Goal: Task Accomplishment & Management: Manage account settings

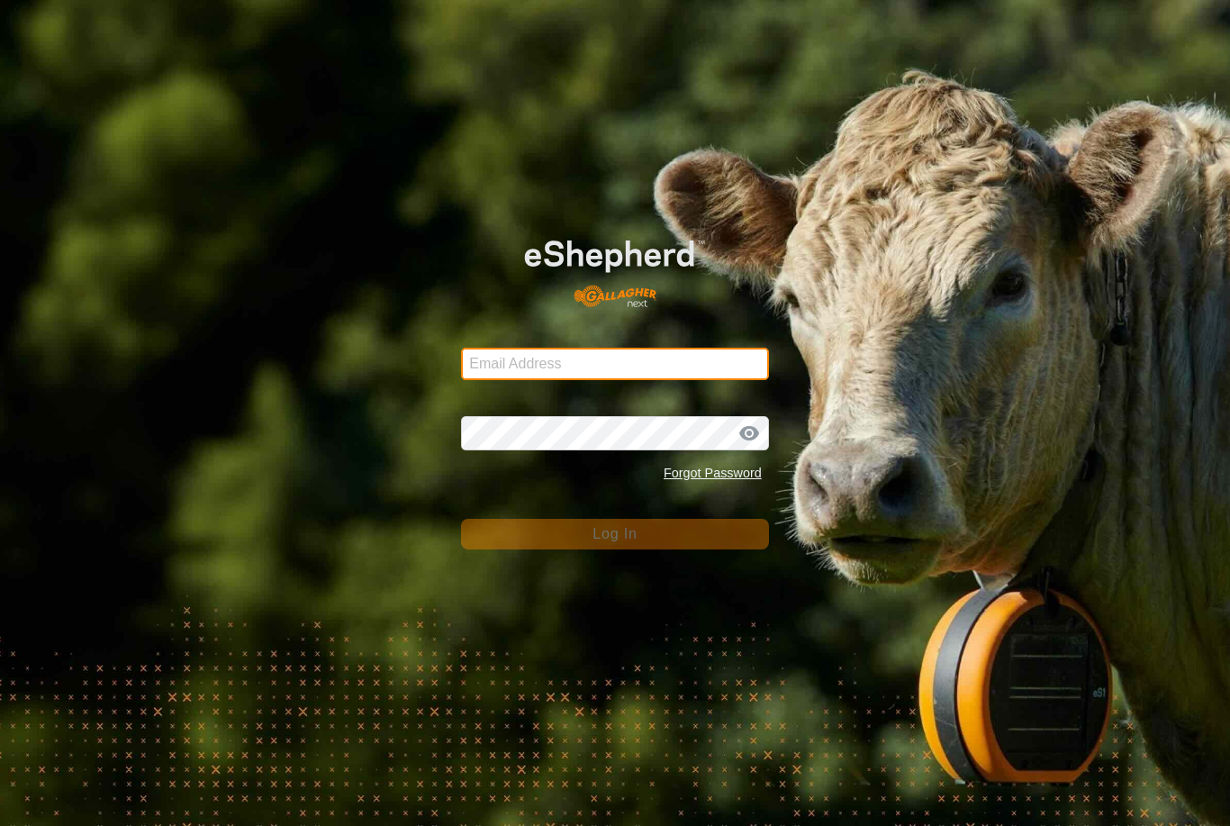
click at [548, 362] on input "Email Address" at bounding box center [615, 364] width 308 height 32
type input "[EMAIL_ADDRESS][DOMAIN_NAME]"
click at [615, 534] on button "Log In" at bounding box center [615, 534] width 308 height 31
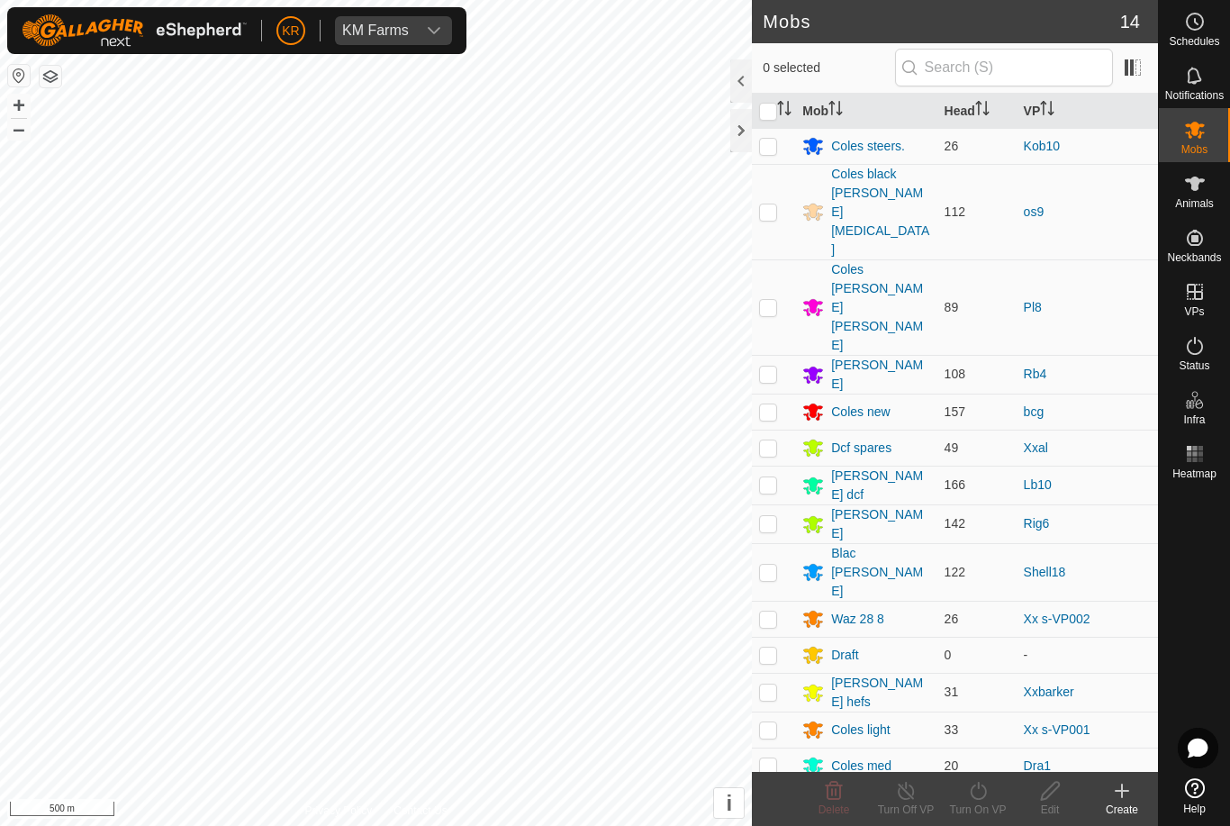
click at [769, 758] on p-checkbox at bounding box center [768, 765] width 18 height 14
checkbox input "true"
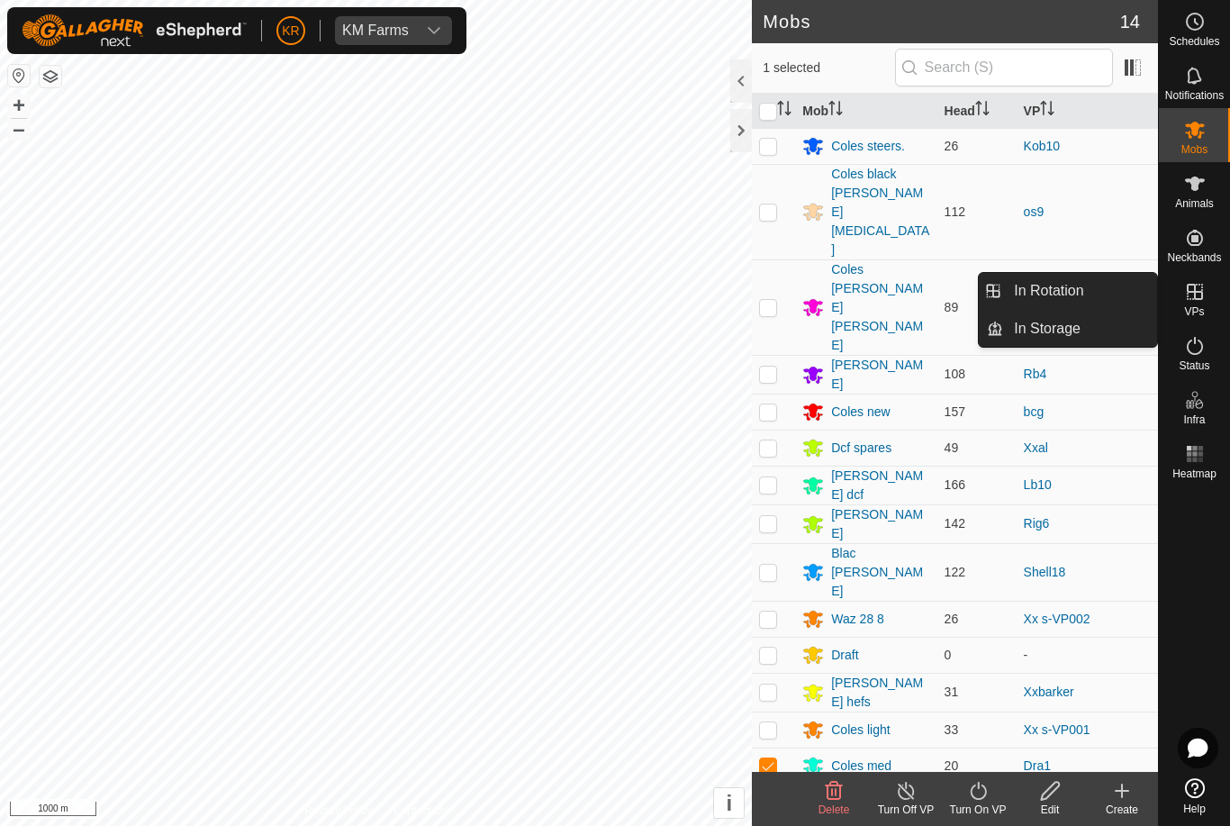
click at [1082, 291] on span "In Rotation" at bounding box center [1048, 291] width 69 height 22
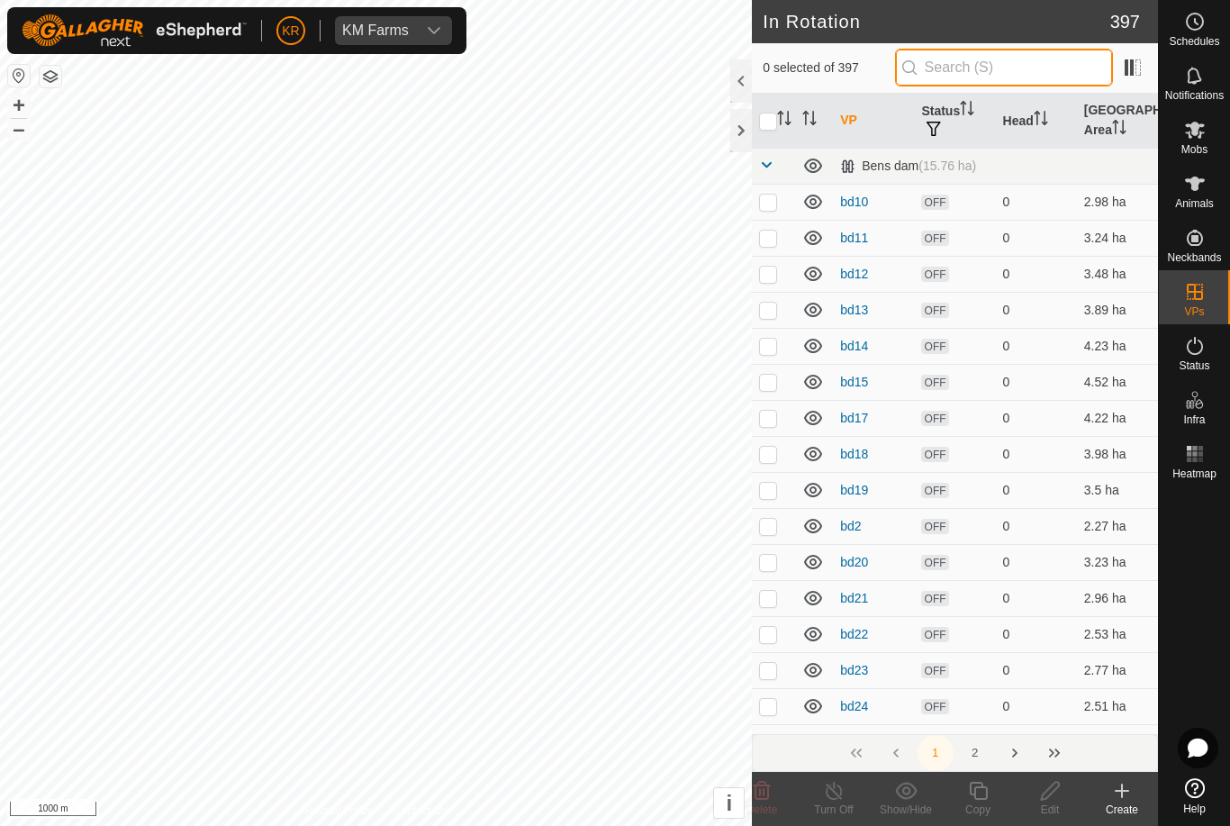
click at [1009, 66] on input "text" at bounding box center [1004, 68] width 218 height 38
type input "F"
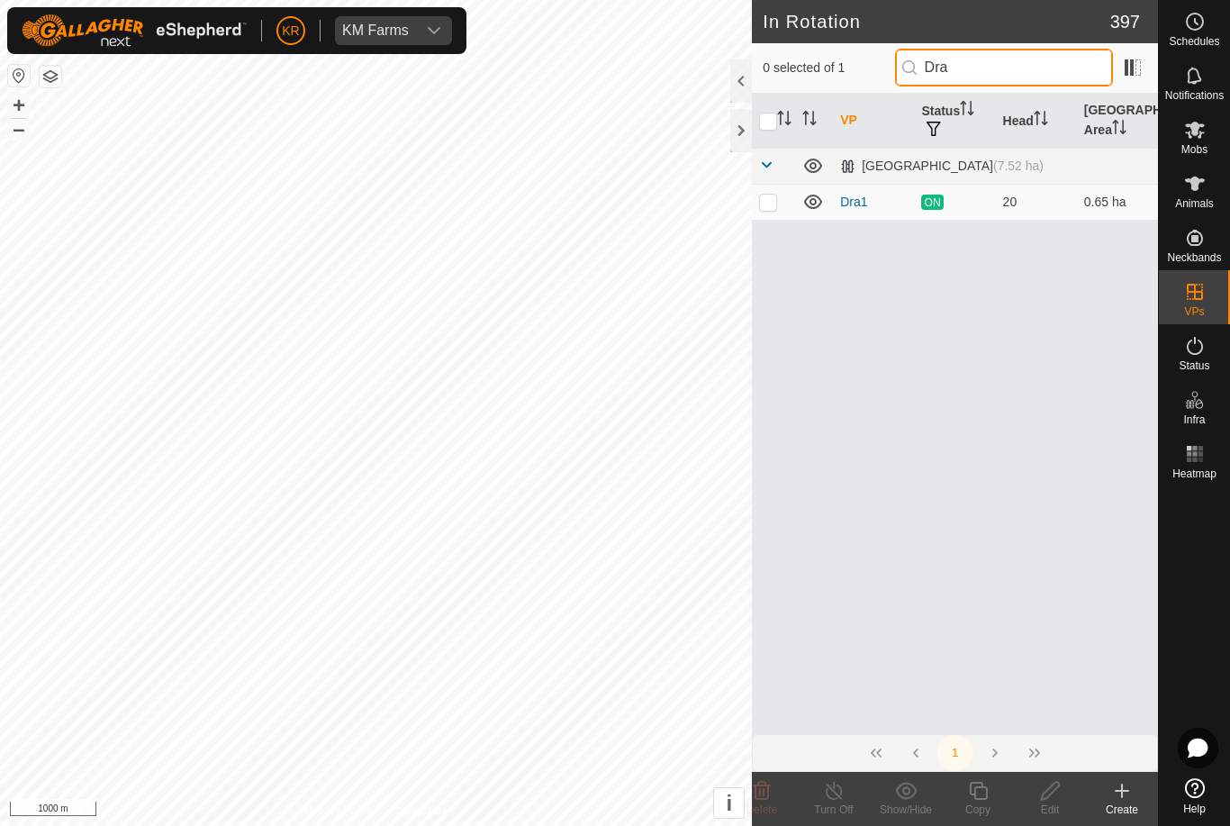
type input "Dra"
click at [777, 196] on p-checkbox at bounding box center [768, 202] width 18 height 14
checkbox input "true"
click at [973, 784] on icon at bounding box center [978, 791] width 18 height 18
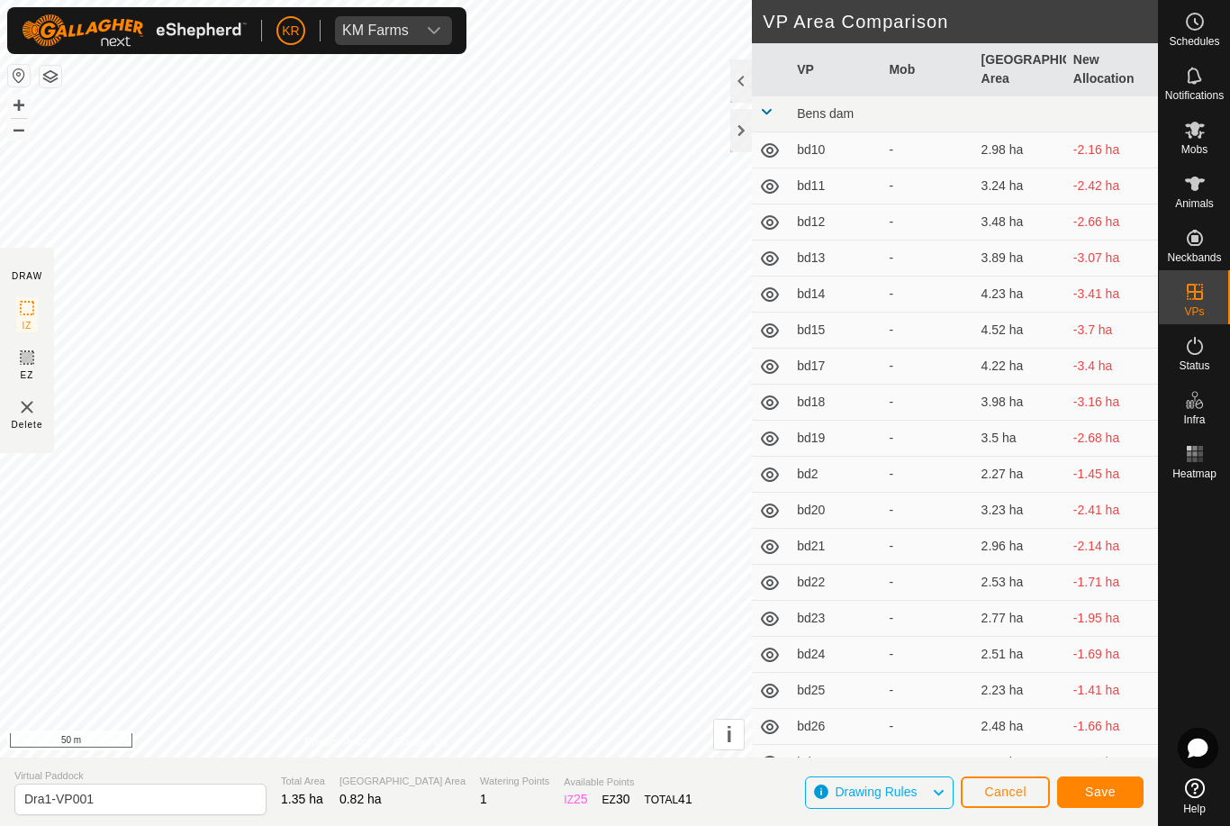
click at [1096, 776] on button "Save" at bounding box center [1100, 792] width 86 height 32
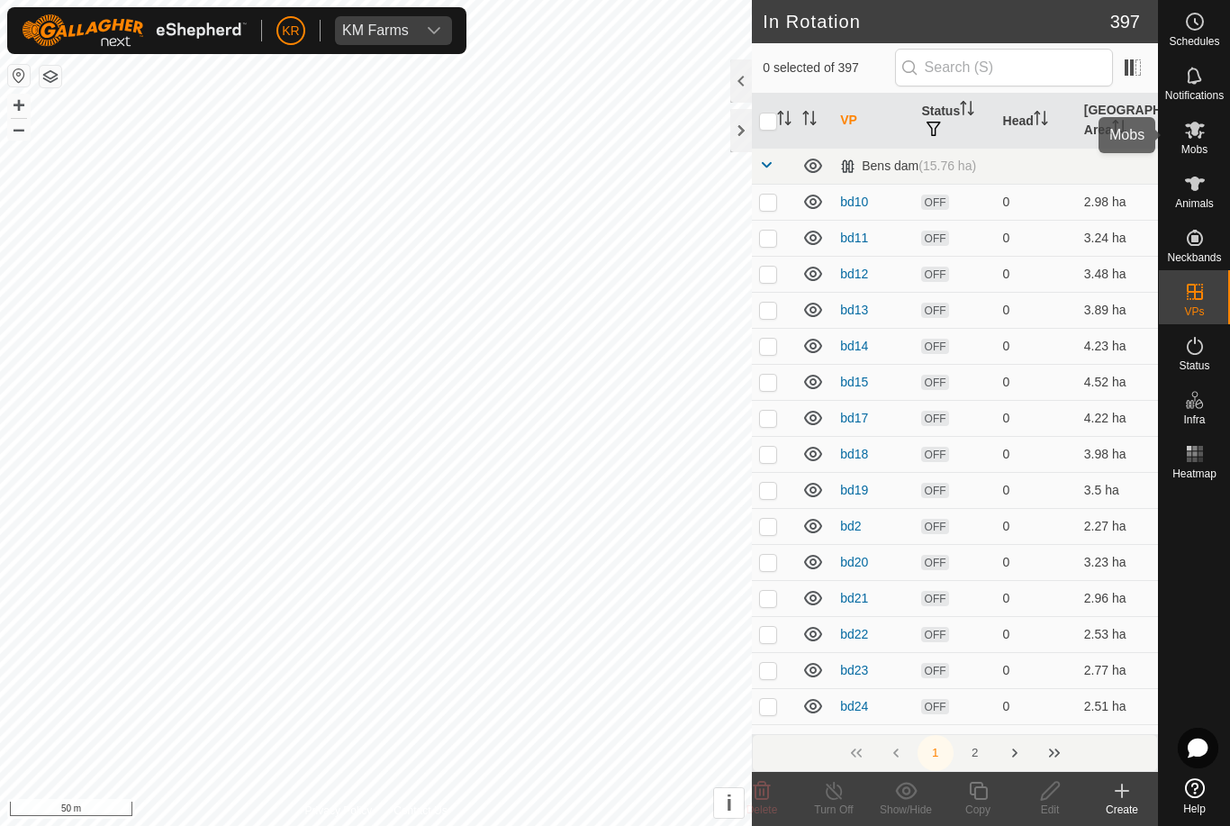
click at [1197, 128] on icon at bounding box center [1195, 130] width 20 height 17
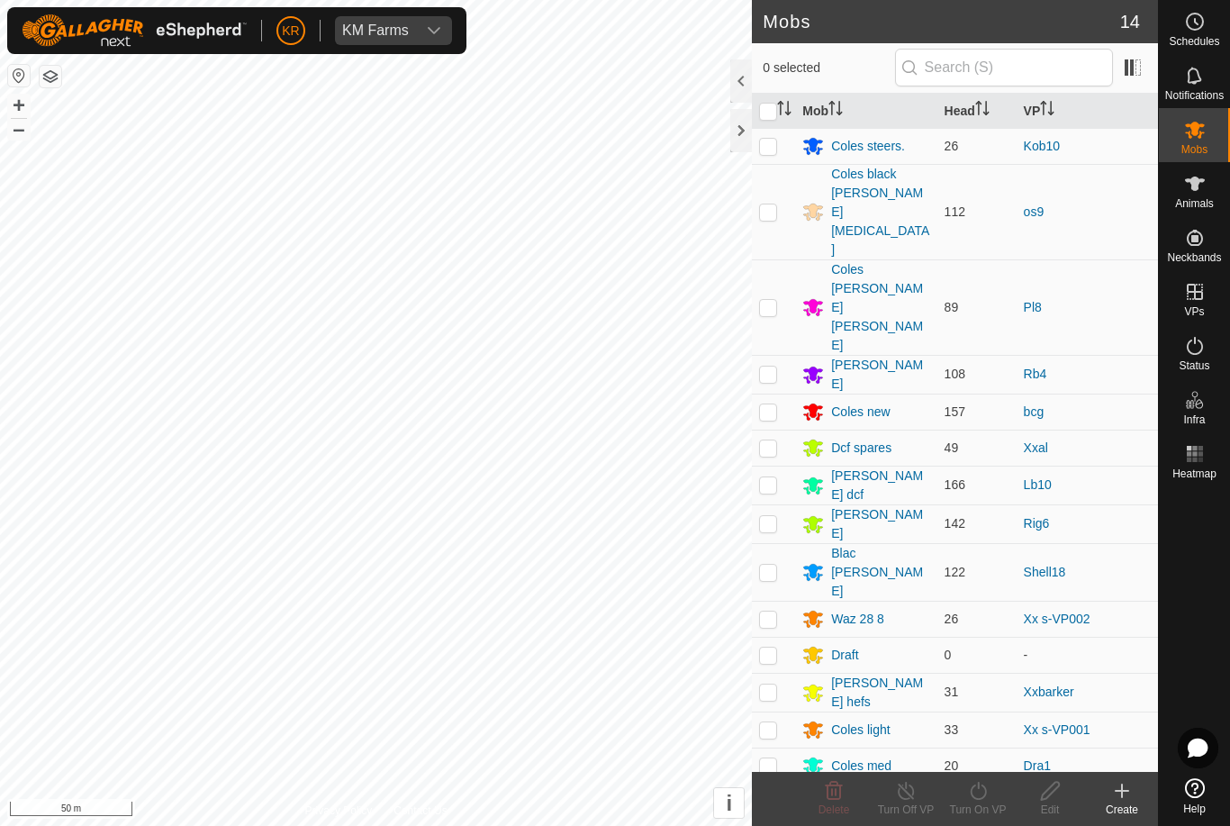
click at [770, 758] on p-checkbox at bounding box center [768, 765] width 18 height 14
checkbox input "true"
click at [970, 798] on icon at bounding box center [978, 791] width 23 height 22
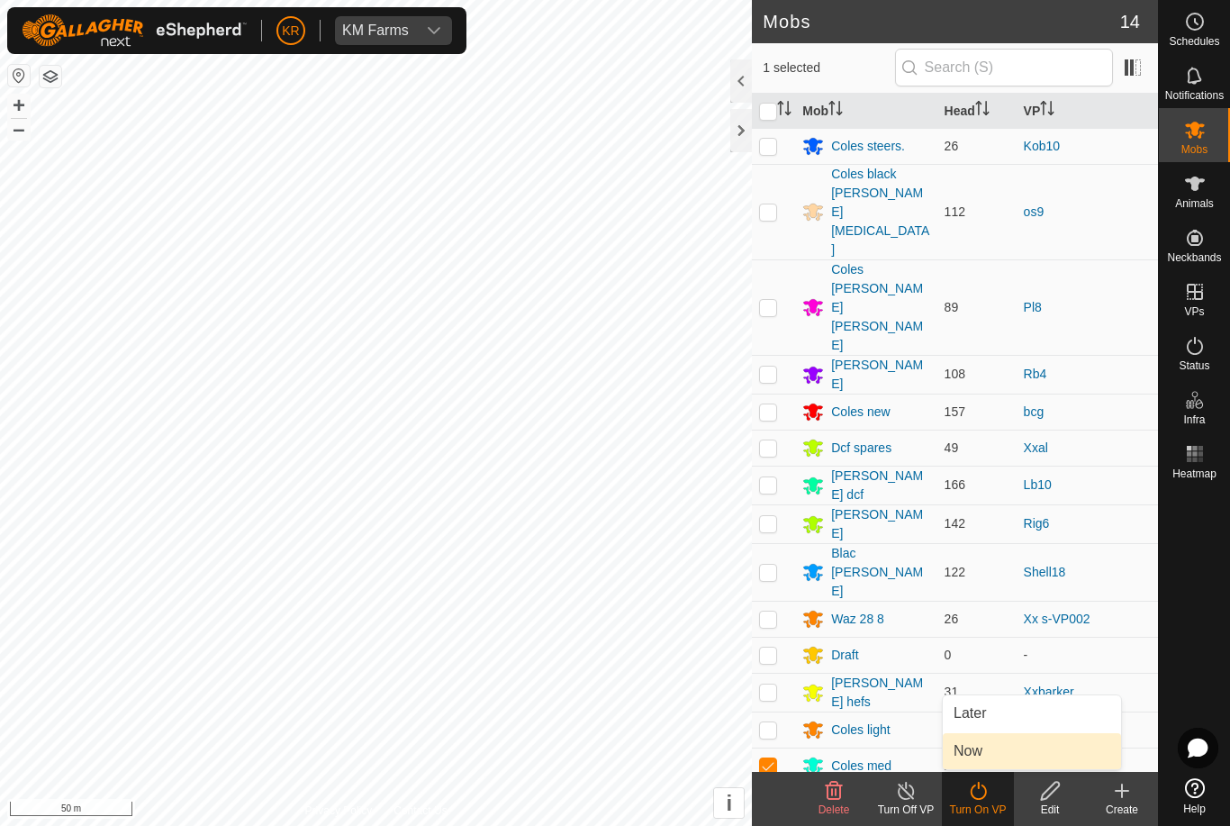
click at [985, 736] on link "Now" at bounding box center [1032, 751] width 178 height 36
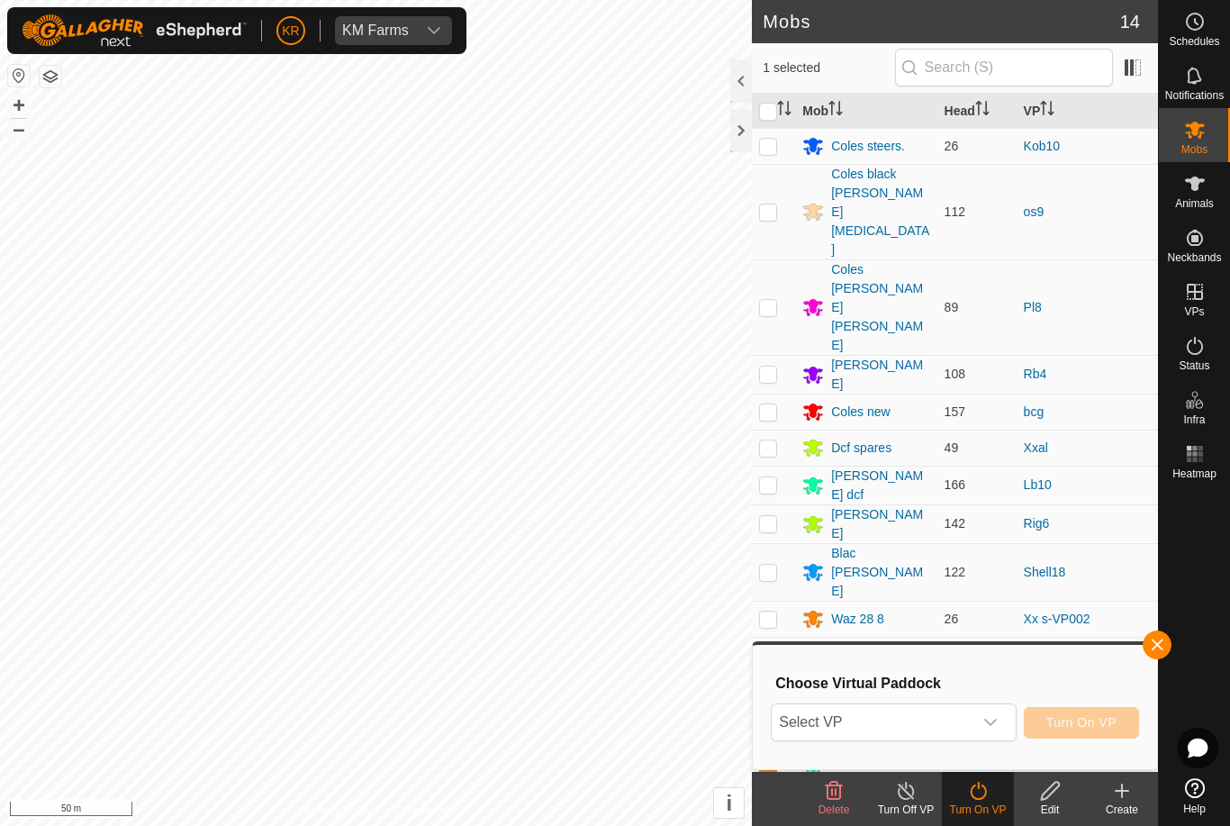
click at [920, 718] on span "Select VP" at bounding box center [872, 722] width 200 height 36
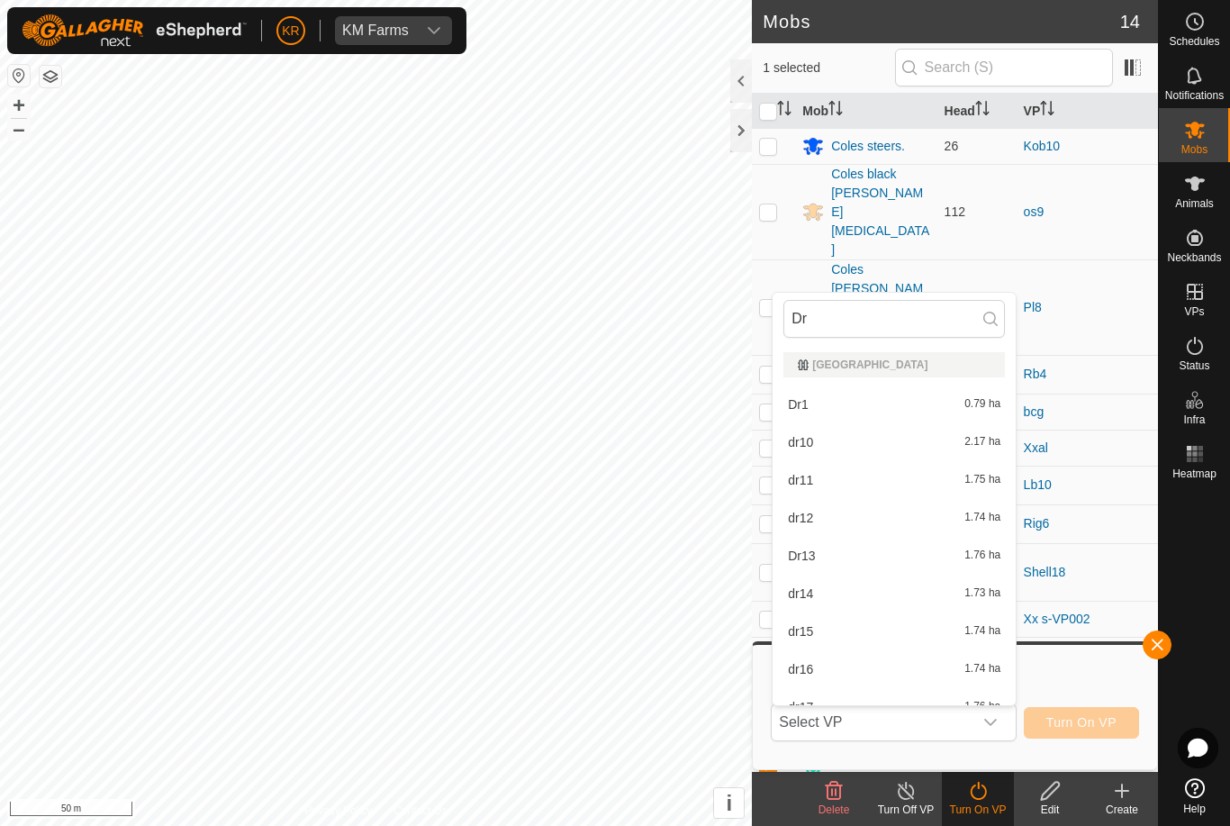
type input "Dra"
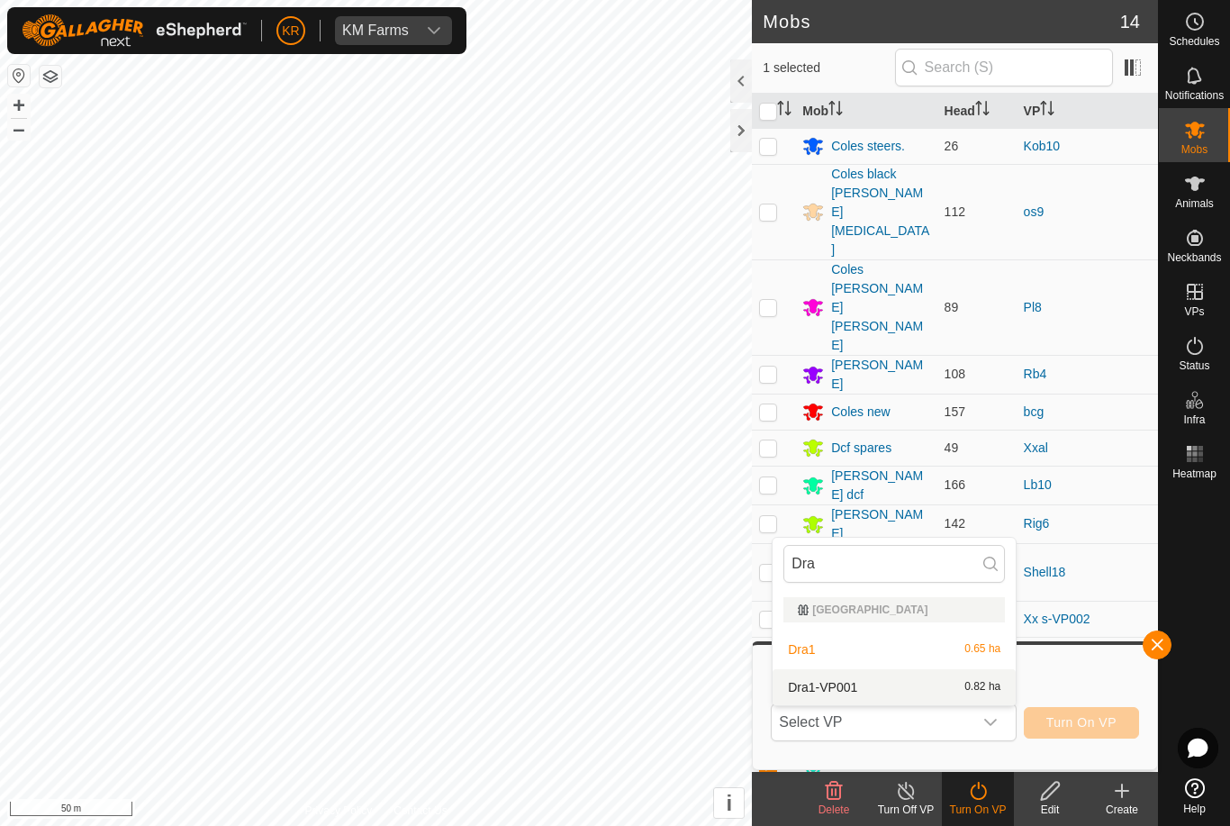
type input "Dra"
click at [861, 676] on div "Dra1-VP001 0.82 ha" at bounding box center [895, 687] width 222 height 22
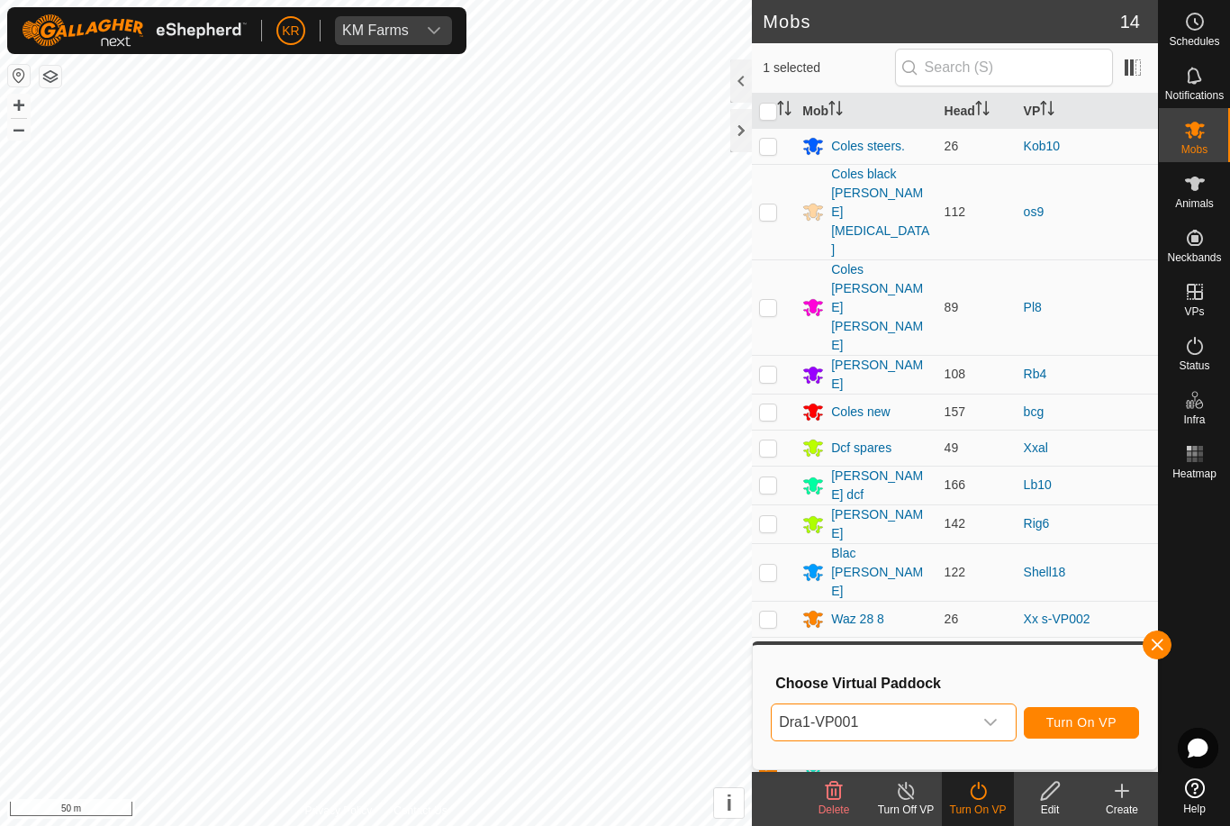
click at [1103, 717] on span "Turn On VP" at bounding box center [1082, 722] width 70 height 14
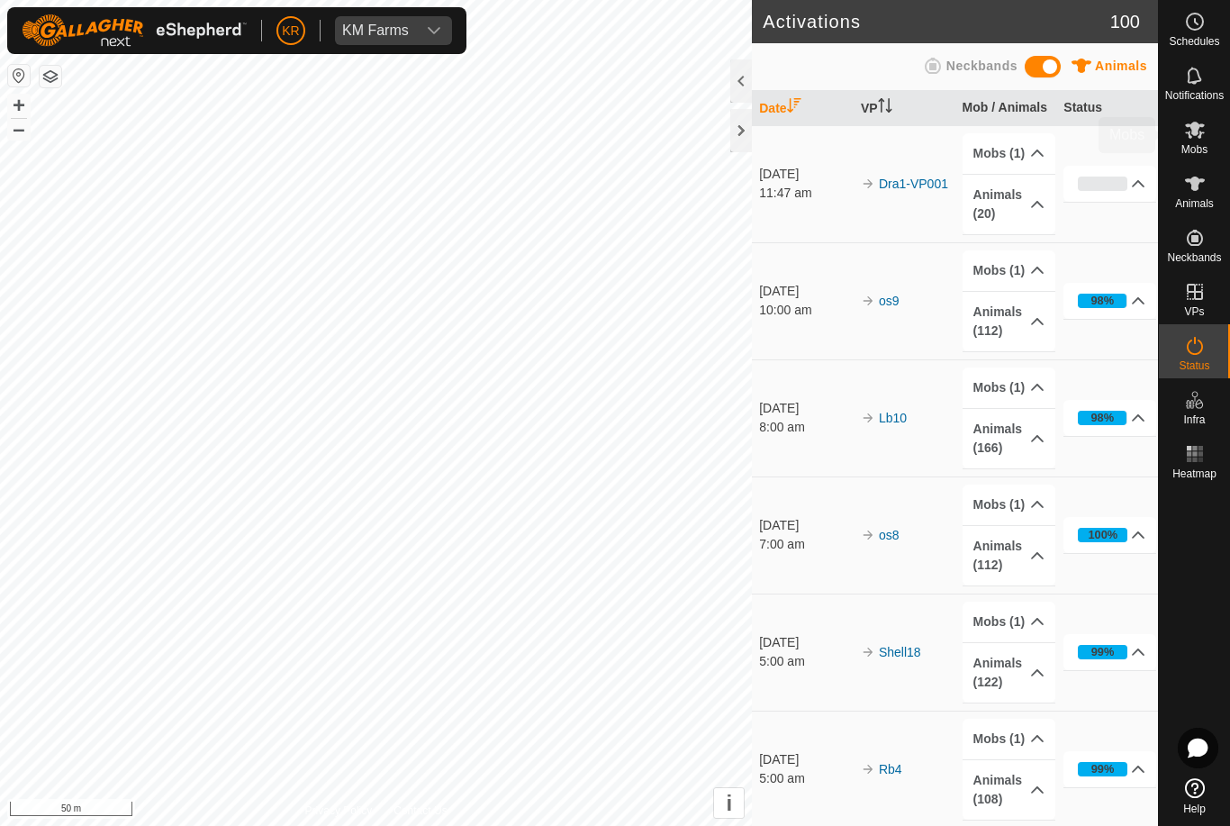
click at [1206, 149] on span "Mobs" at bounding box center [1195, 149] width 26 height 11
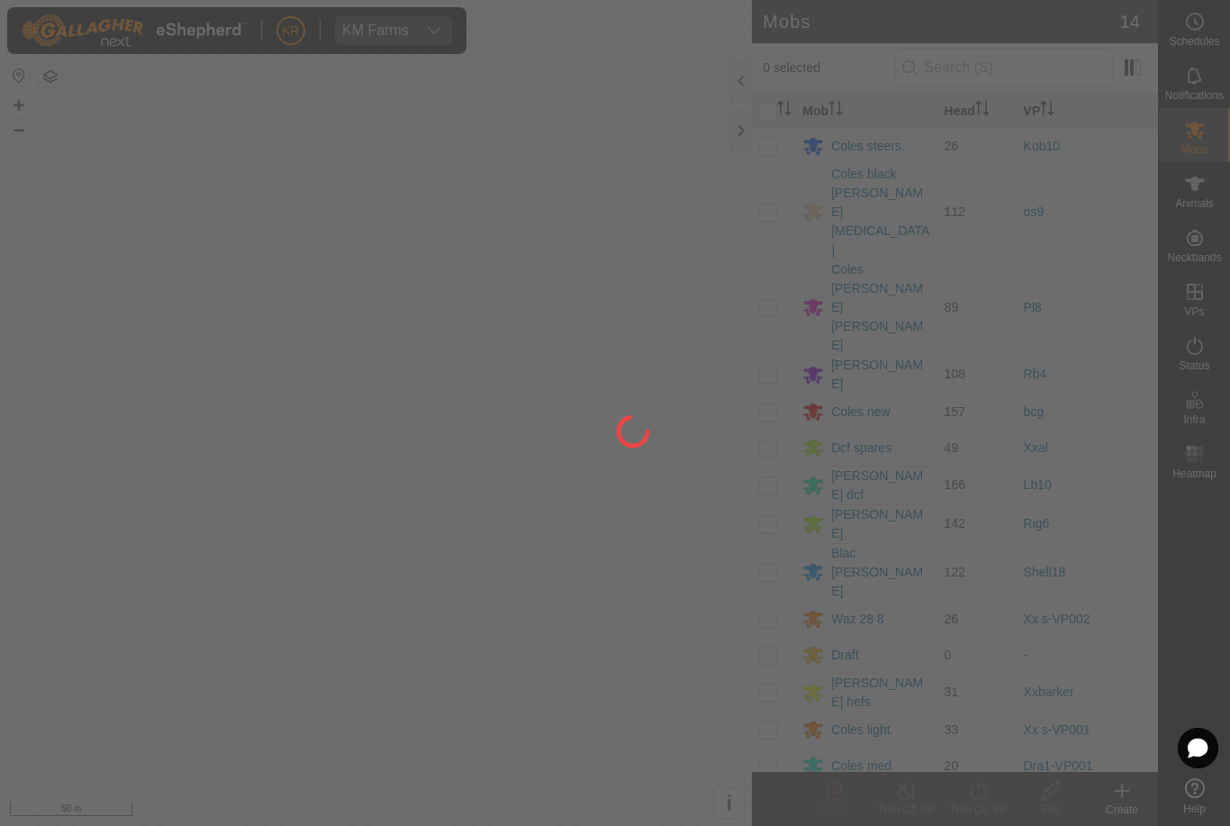
click at [1105, 449] on div at bounding box center [615, 413] width 1230 height 826
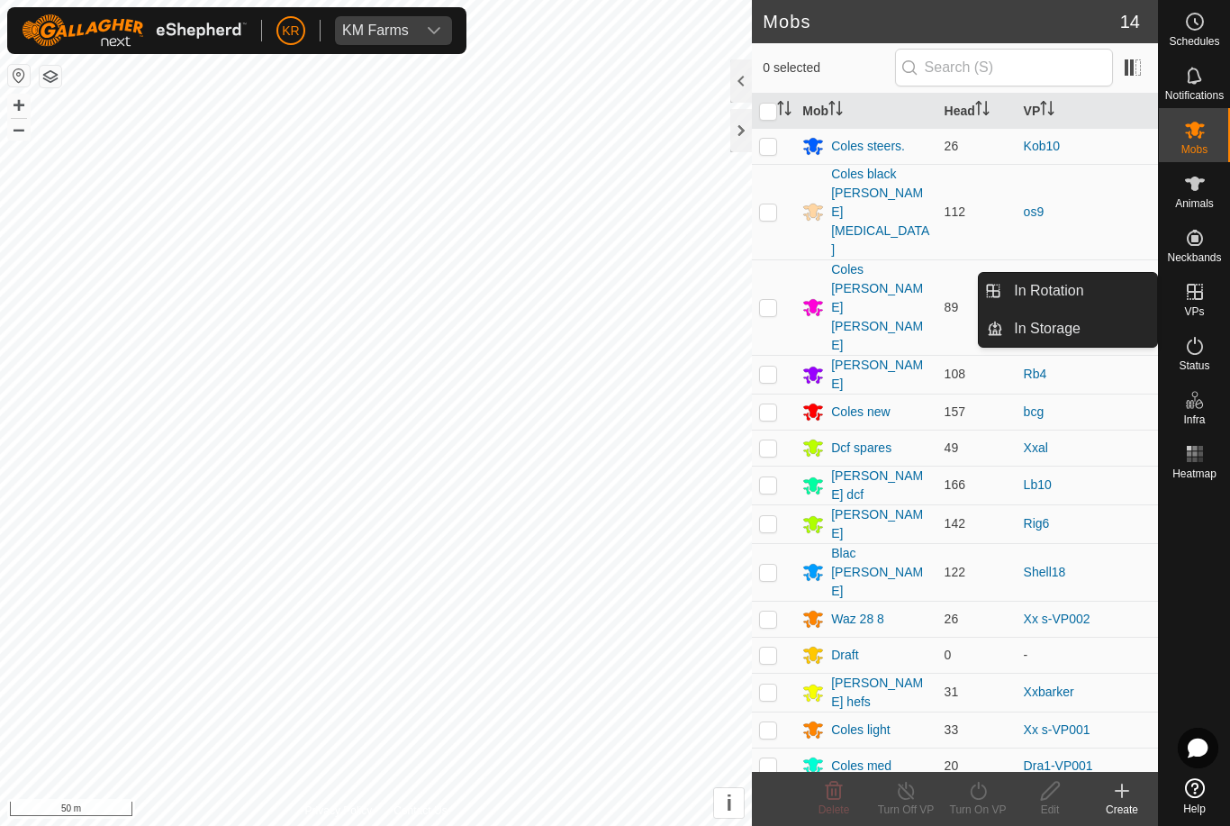
click at [1090, 287] on link "In Rotation" at bounding box center [1080, 291] width 154 height 36
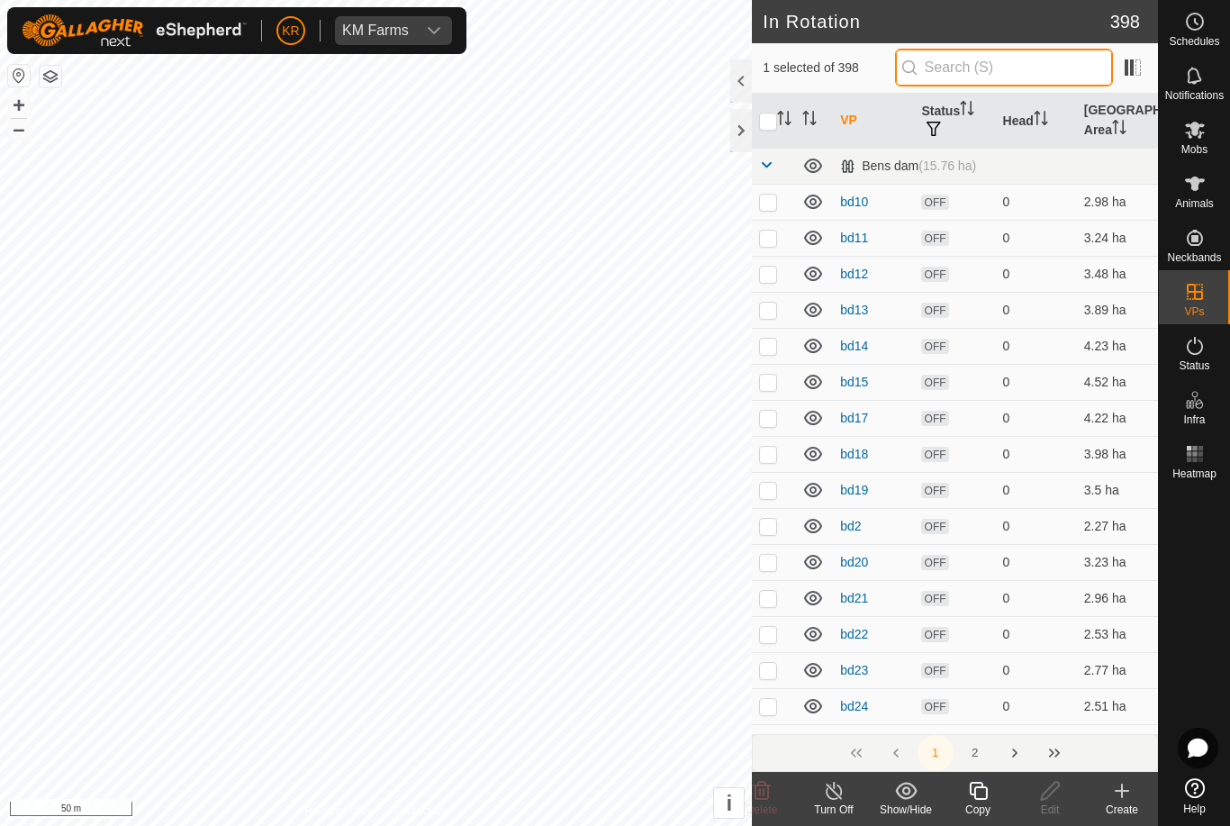
click at [1050, 74] on input "text" at bounding box center [1004, 68] width 218 height 38
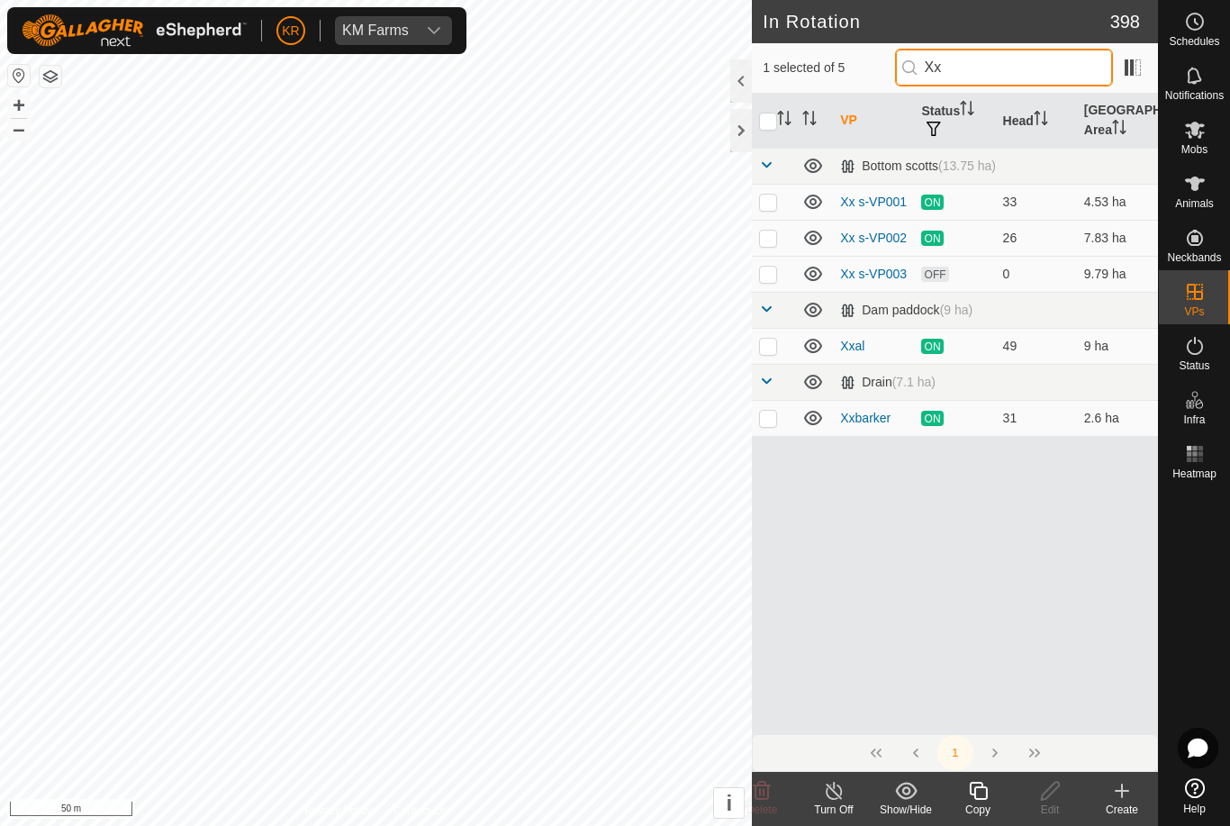
type input "Xx"
click at [759, 418] on p-checkbox at bounding box center [768, 418] width 18 height 14
checkbox input "true"
click at [1200, 140] on es-mob-svg-icon at bounding box center [1195, 129] width 32 height 29
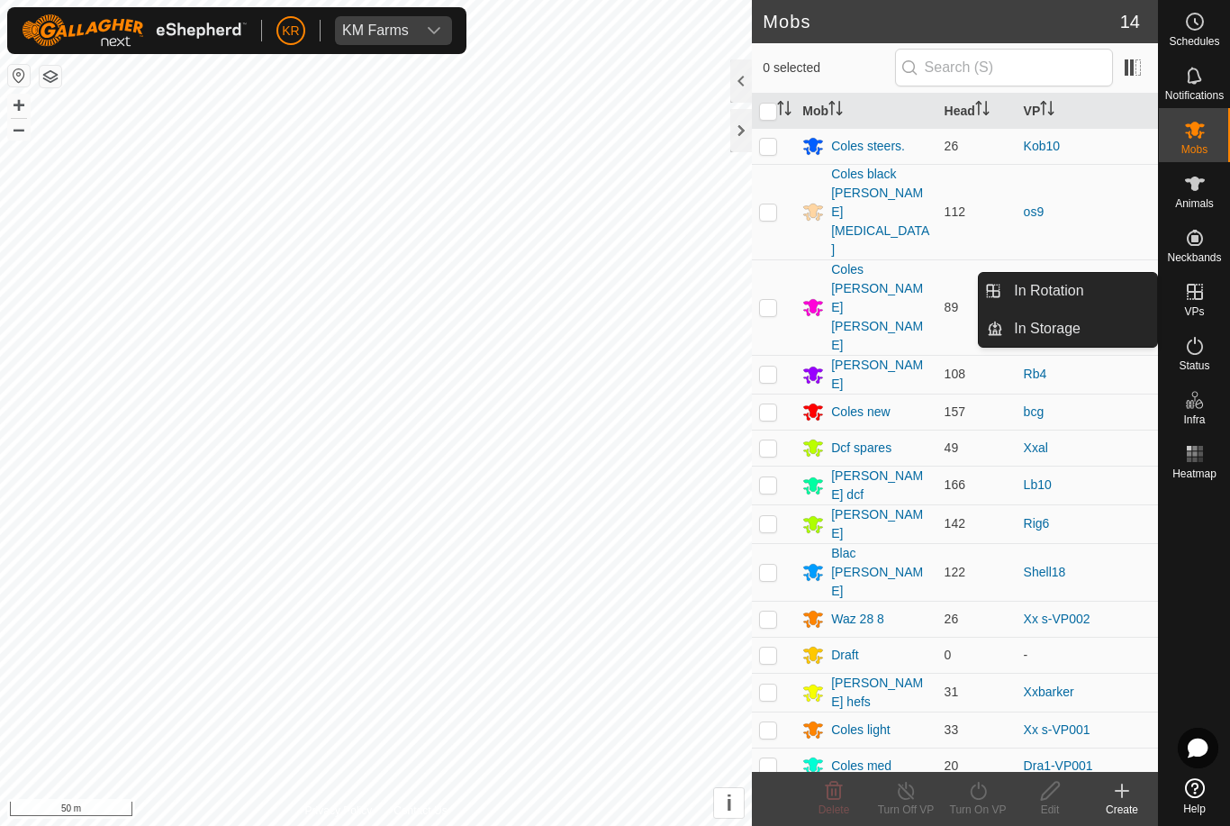
click at [1102, 295] on link "In Rotation" at bounding box center [1080, 291] width 154 height 36
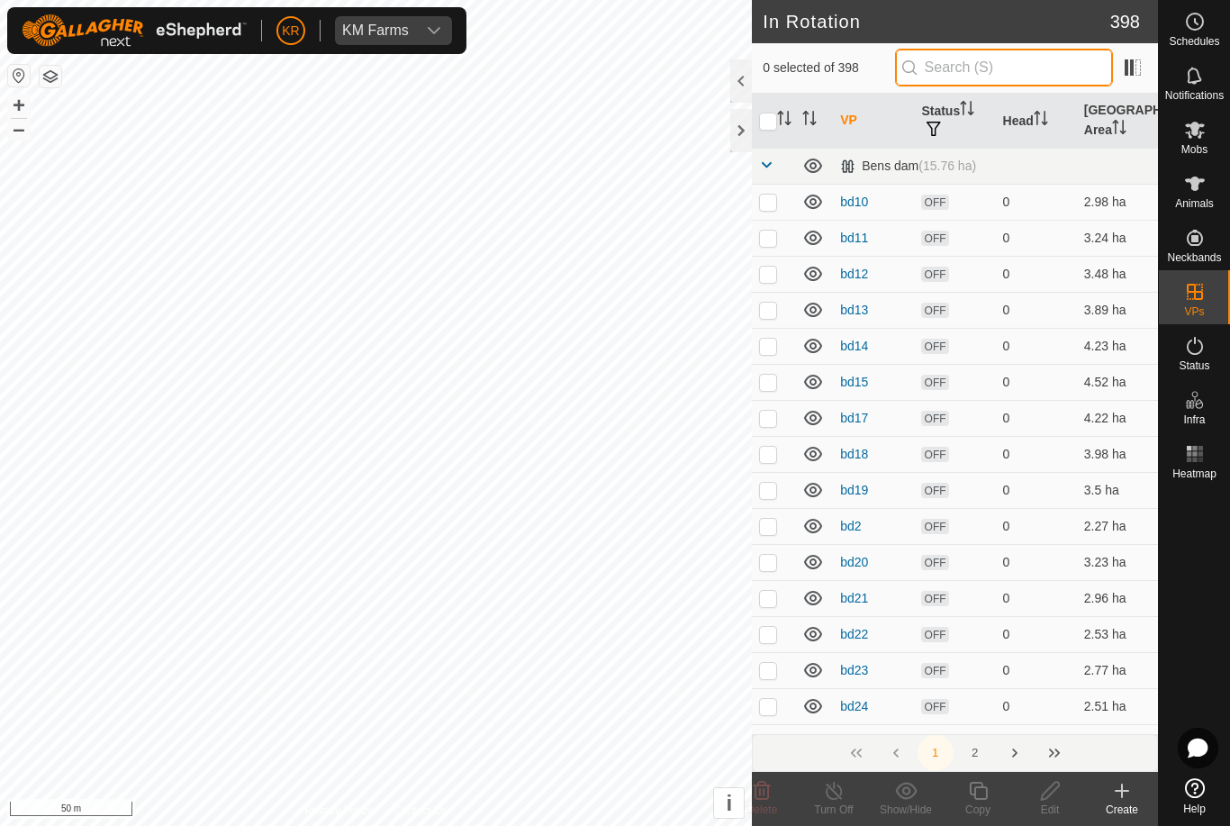
click at [1053, 69] on input "text" at bounding box center [1004, 68] width 218 height 38
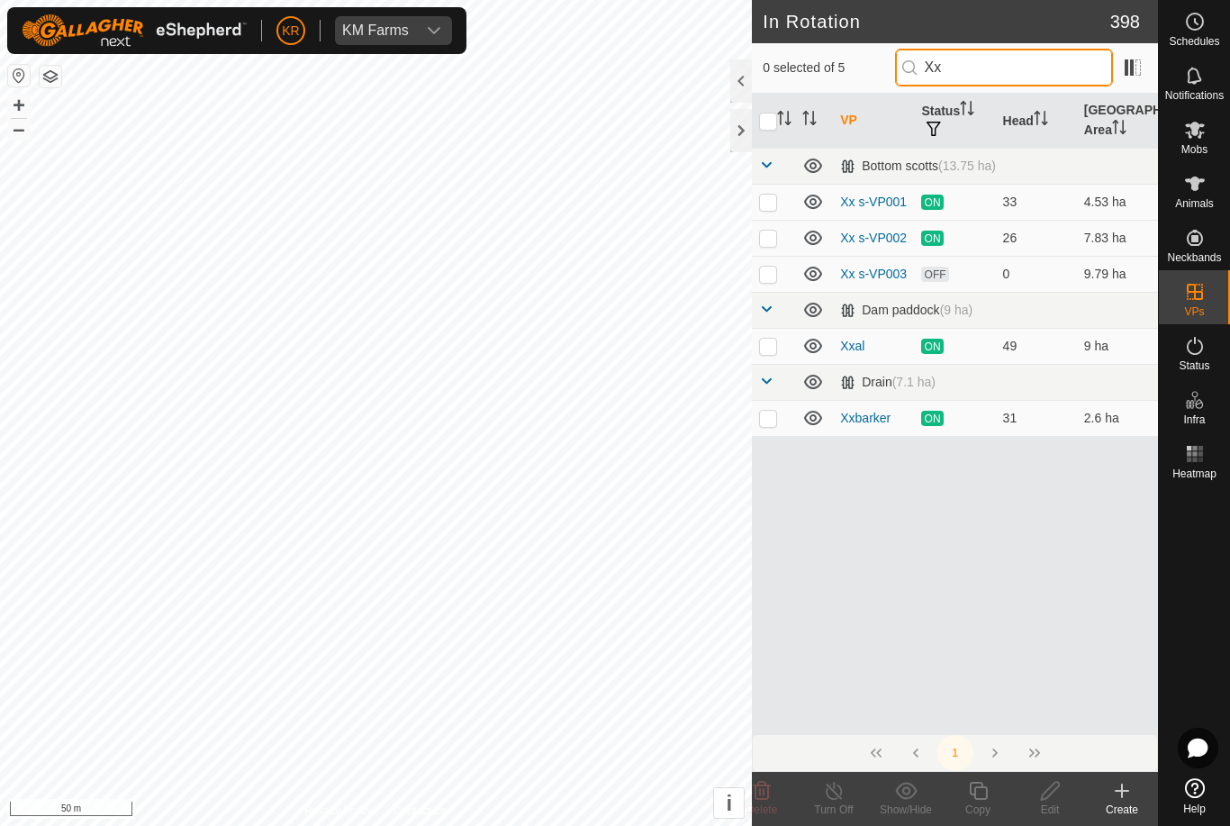
type input "Xx"
click at [761, 419] on p-checkbox at bounding box center [768, 418] width 18 height 14
checkbox input "true"
click at [988, 801] on icon at bounding box center [978, 791] width 23 height 22
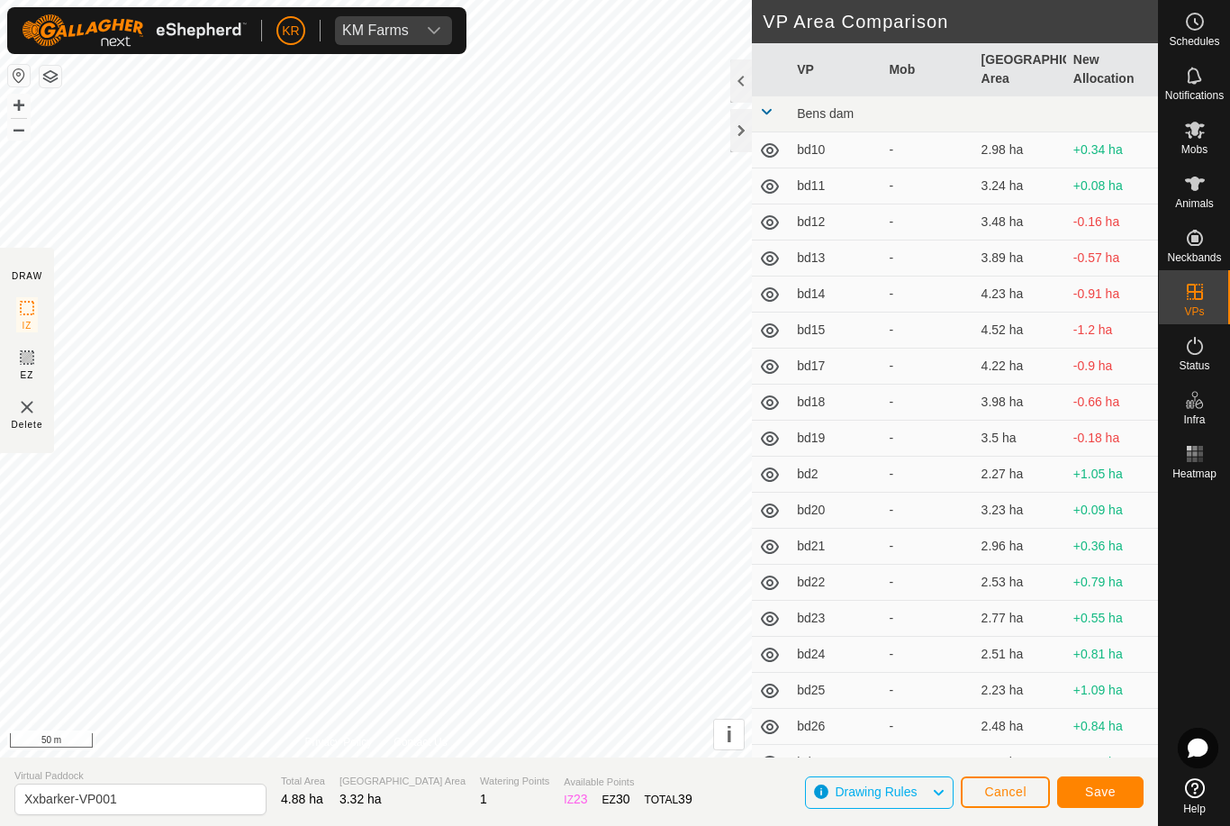
click at [1116, 791] on button "Save" at bounding box center [1100, 792] width 86 height 32
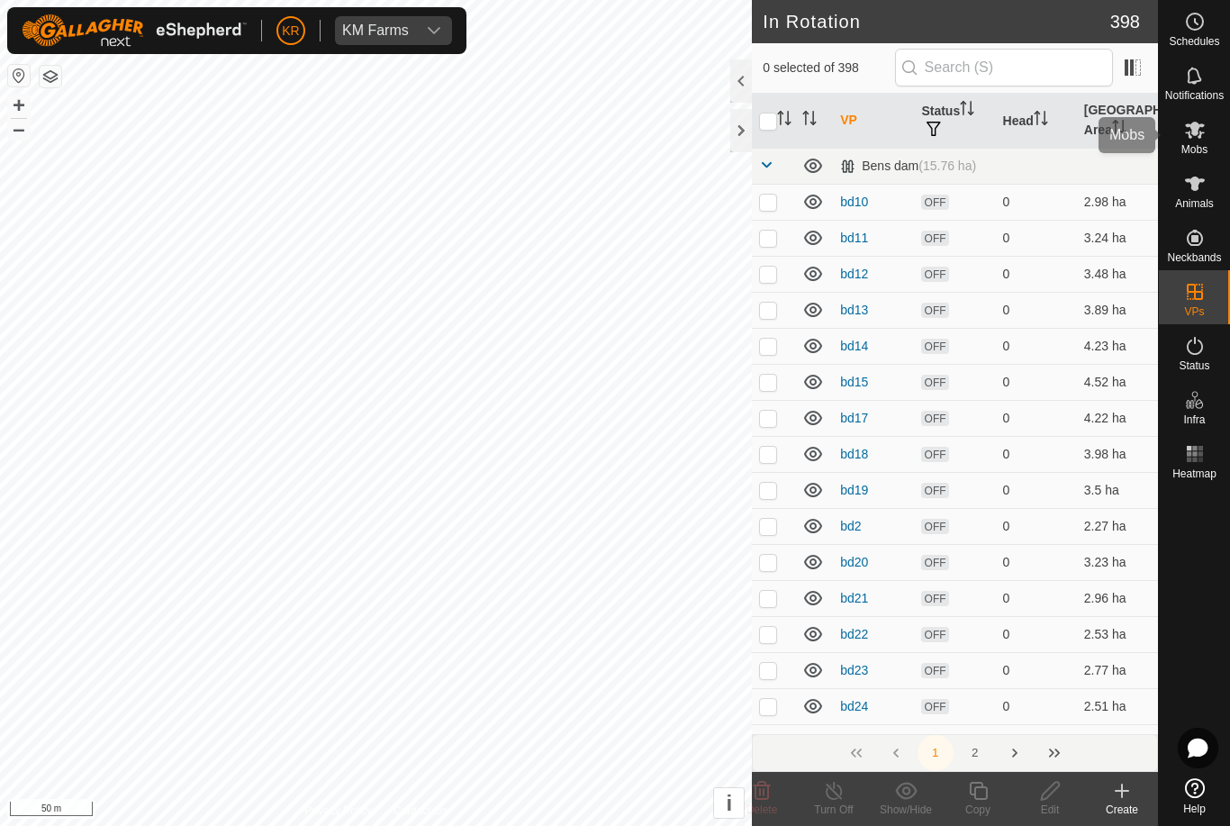
click at [1215, 140] on div "Mobs" at bounding box center [1194, 135] width 71 height 54
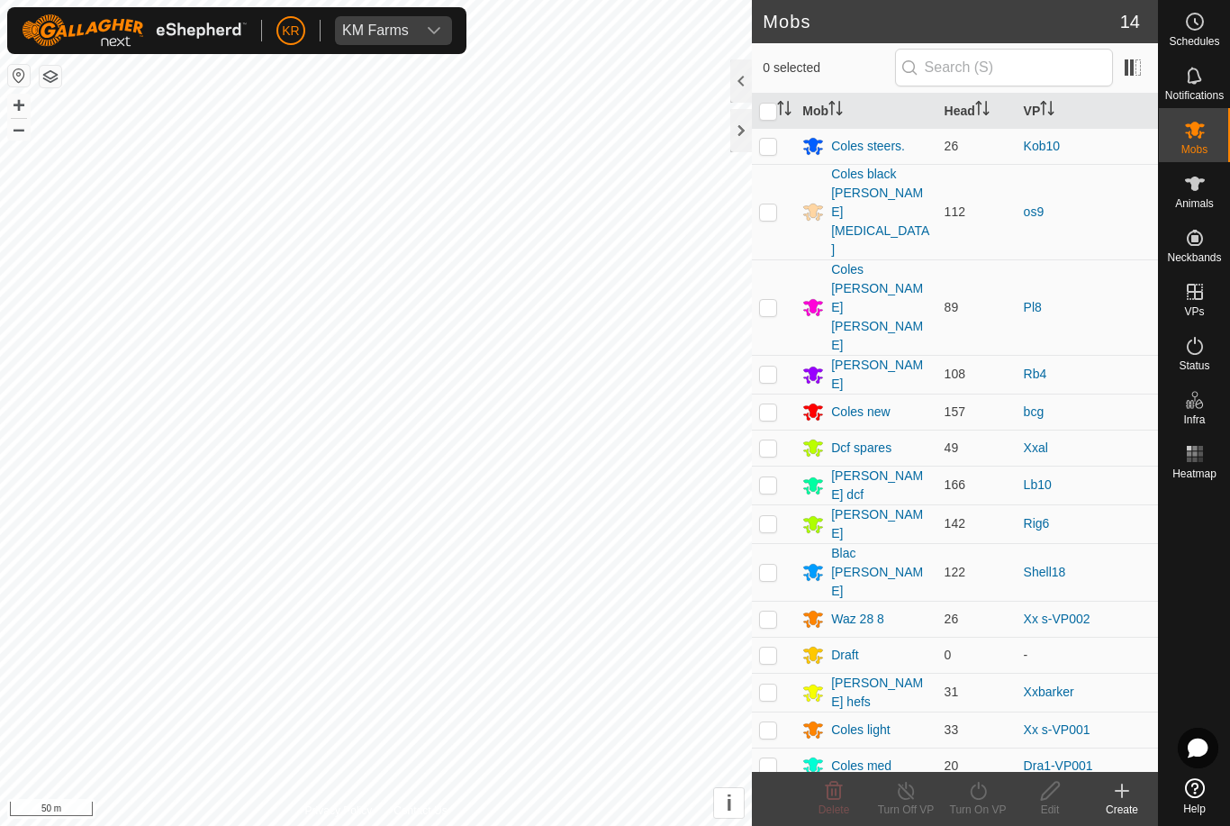
click at [766, 673] on td at bounding box center [773, 692] width 43 height 39
checkbox input "true"
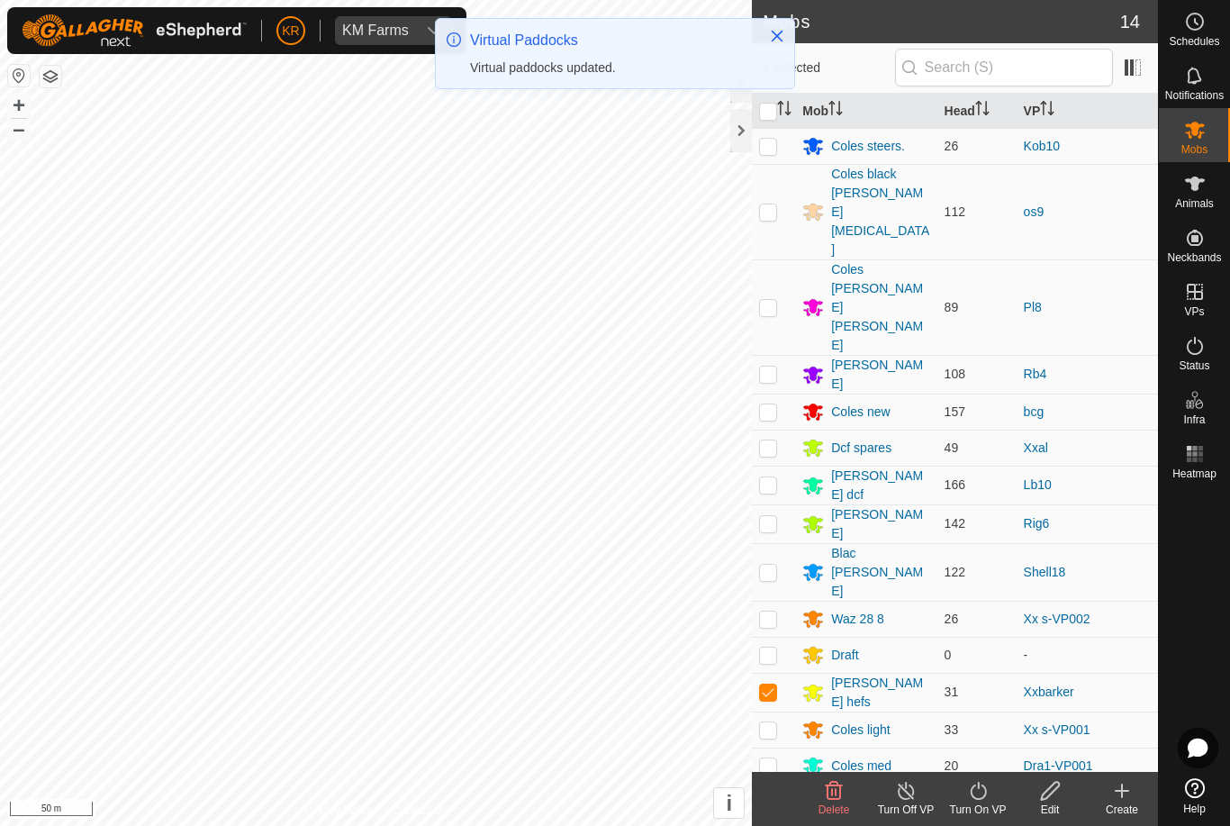
click at [980, 800] on icon at bounding box center [978, 791] width 23 height 22
click at [1018, 742] on link "Now" at bounding box center [1032, 751] width 178 height 36
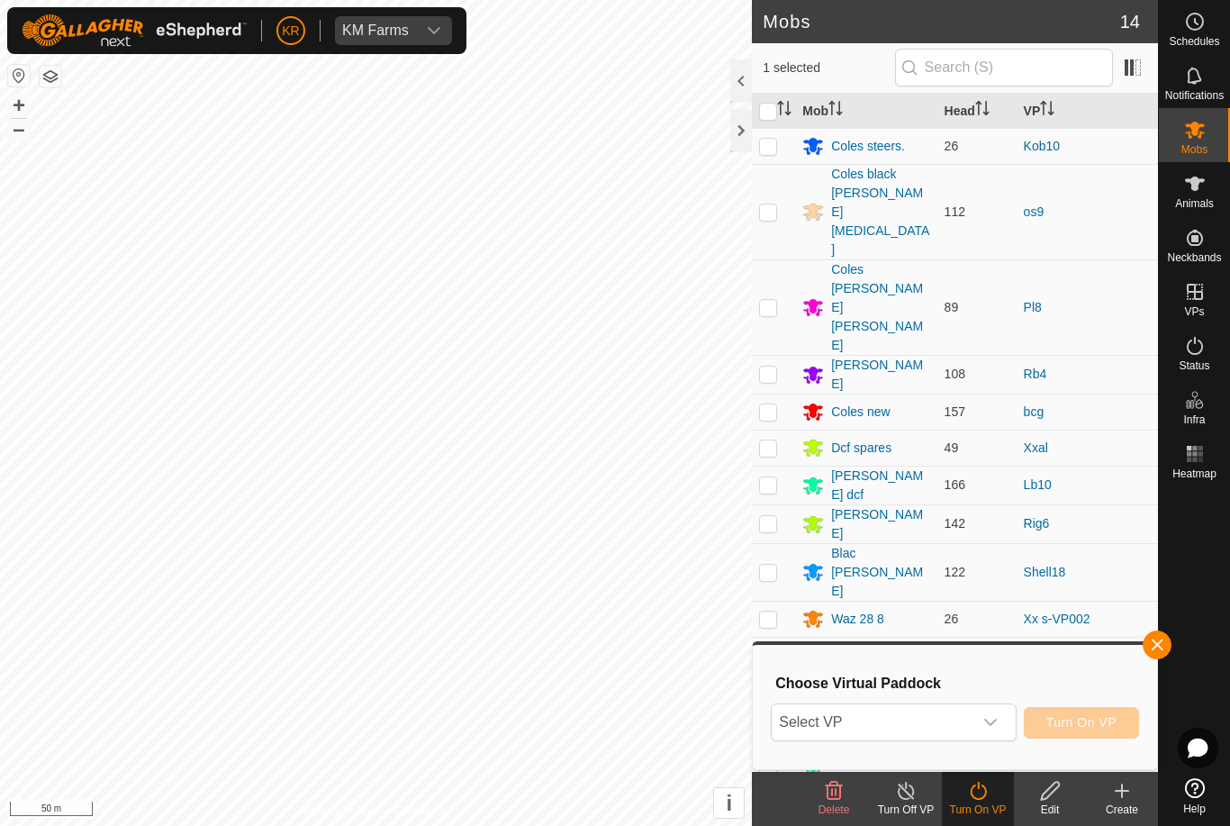
click at [994, 732] on div "dropdown trigger" at bounding box center [991, 722] width 36 height 36
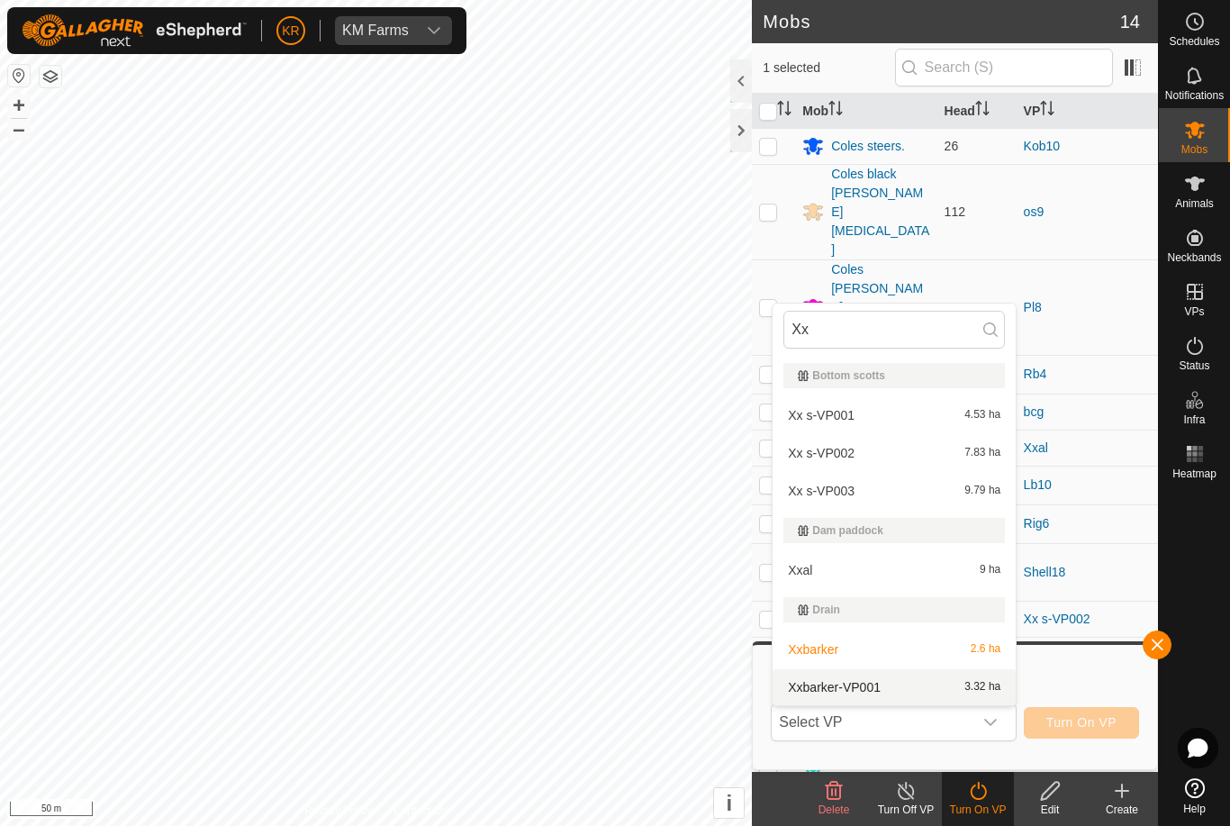
type input "Xx"
click at [819, 693] on span "Xxbarker-VP001" at bounding box center [834, 687] width 93 height 13
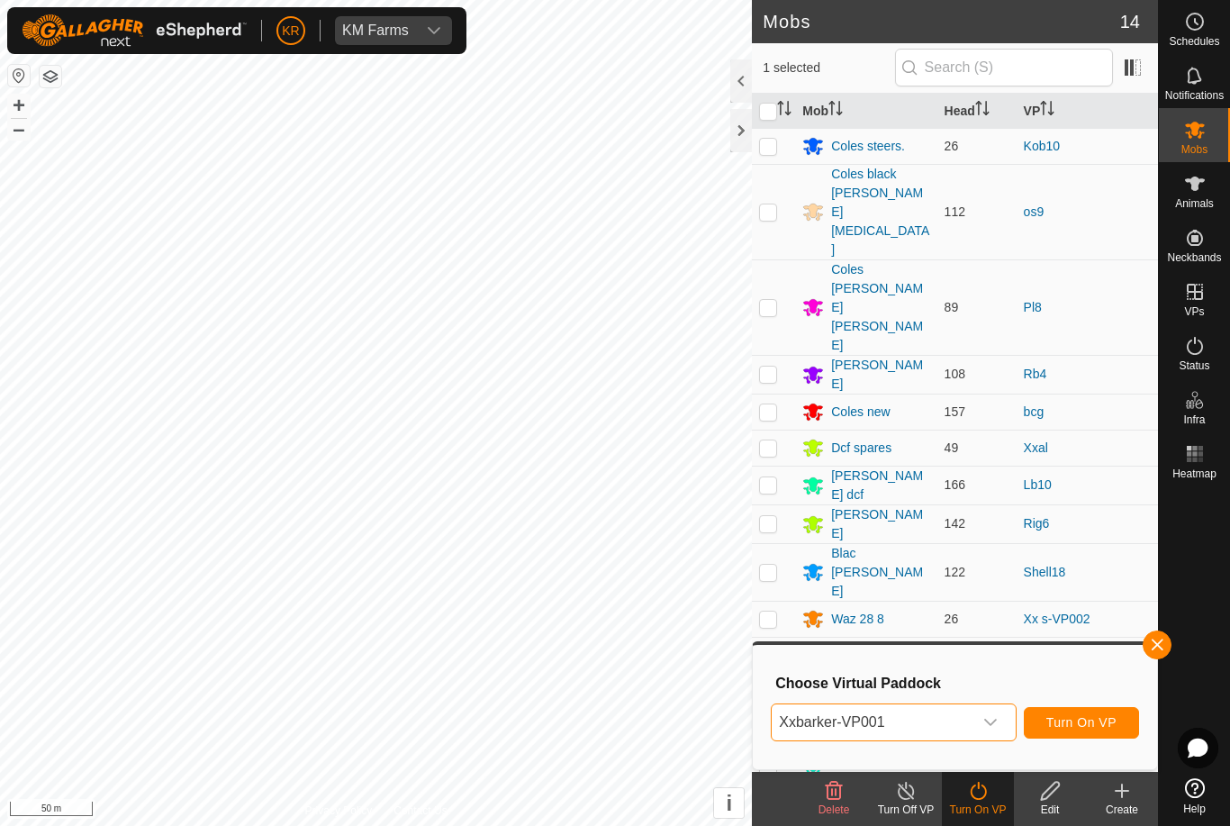
click at [1118, 722] on button "Turn On VP" at bounding box center [1081, 723] width 115 height 32
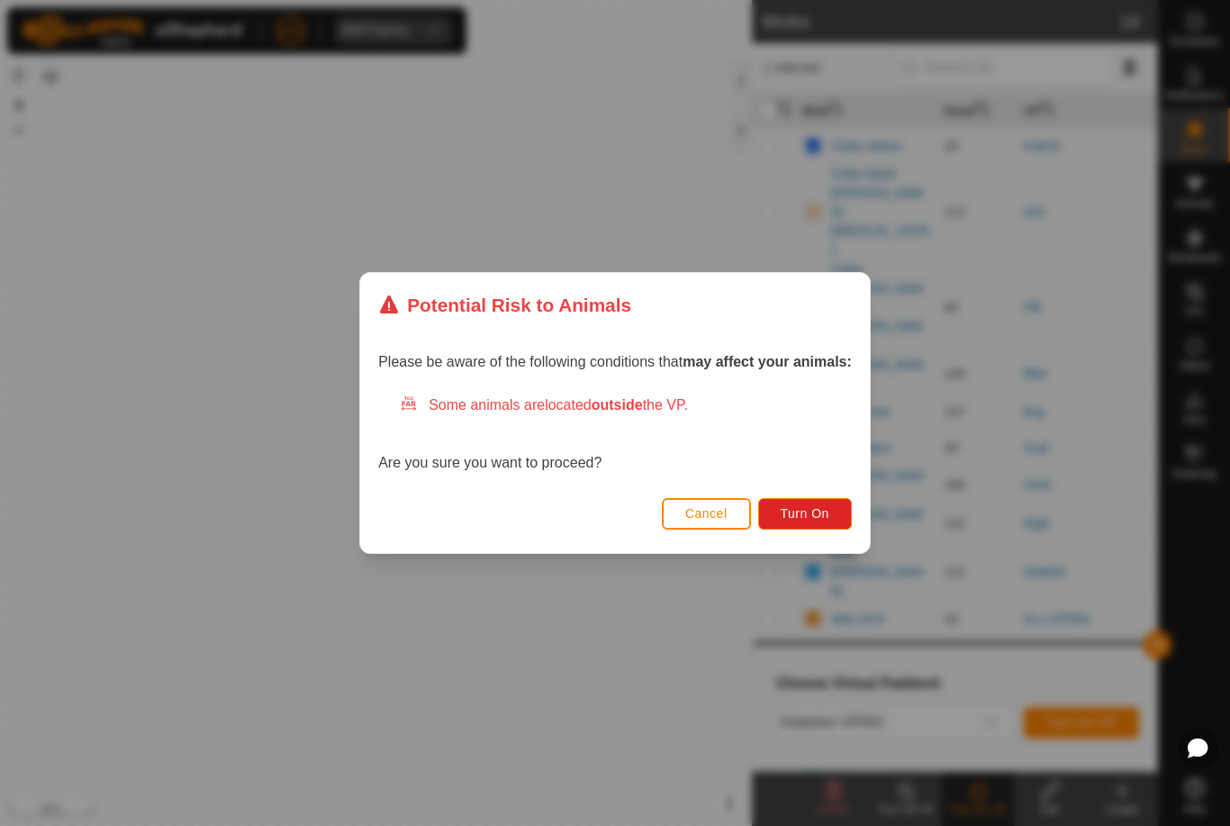
click at [811, 519] on span "Turn On" at bounding box center [805, 513] width 49 height 14
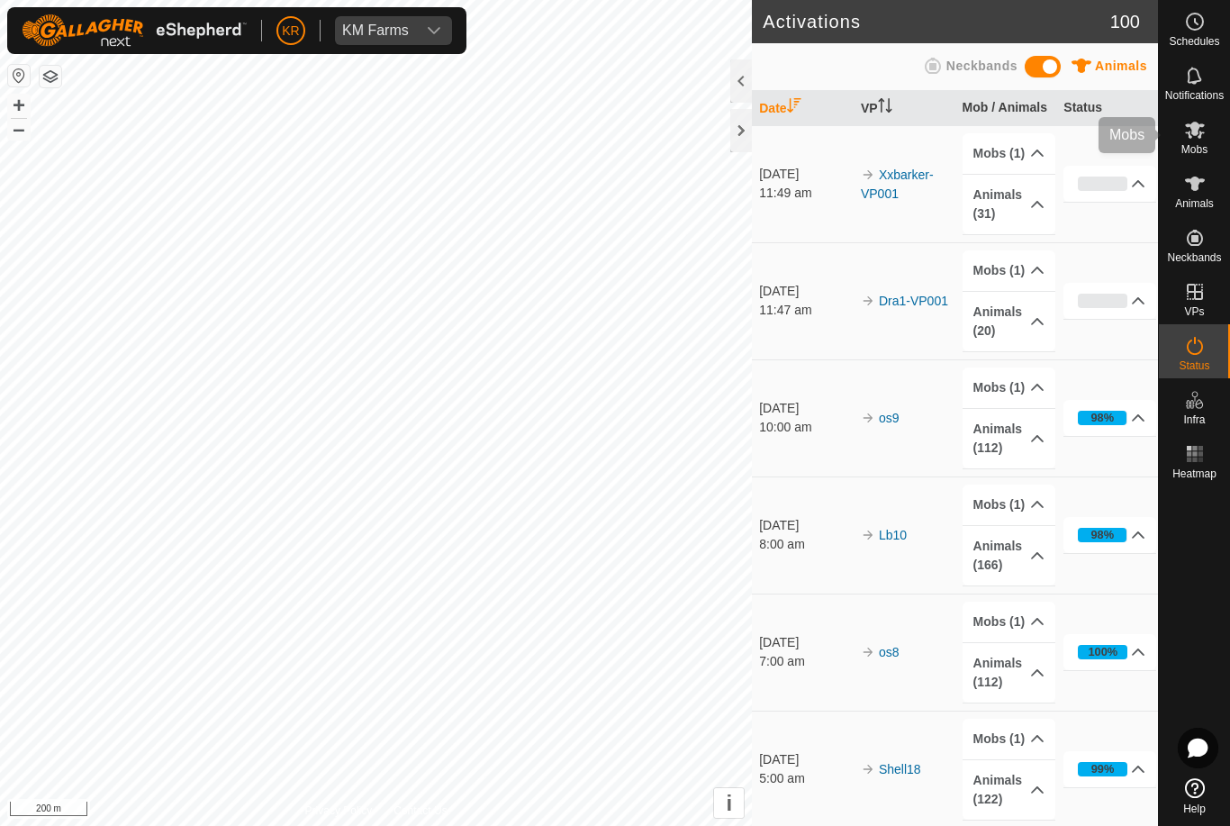
click at [1208, 144] on span "Mobs" at bounding box center [1195, 149] width 26 height 11
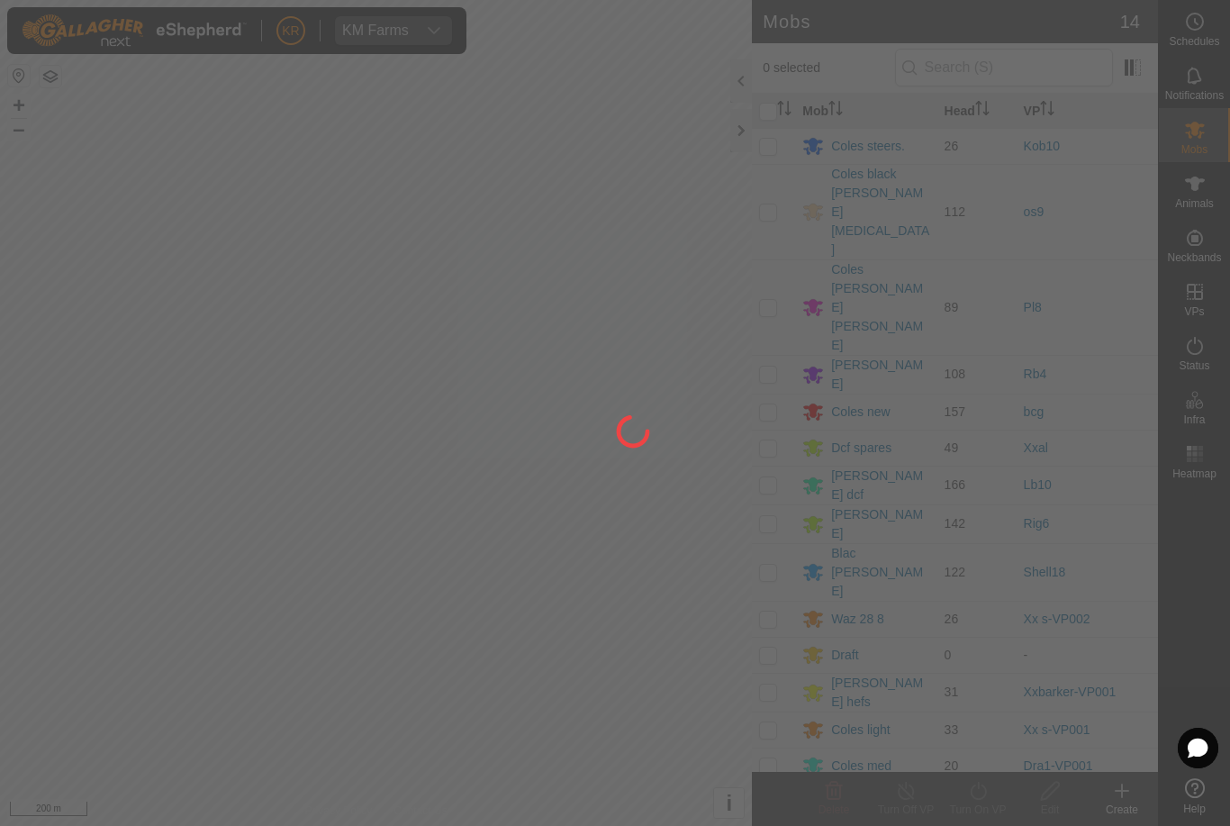
click at [1208, 31] on div at bounding box center [615, 413] width 1230 height 826
click at [1211, 35] on div at bounding box center [615, 413] width 1230 height 826
click at [1212, 41] on div at bounding box center [615, 413] width 1230 height 826
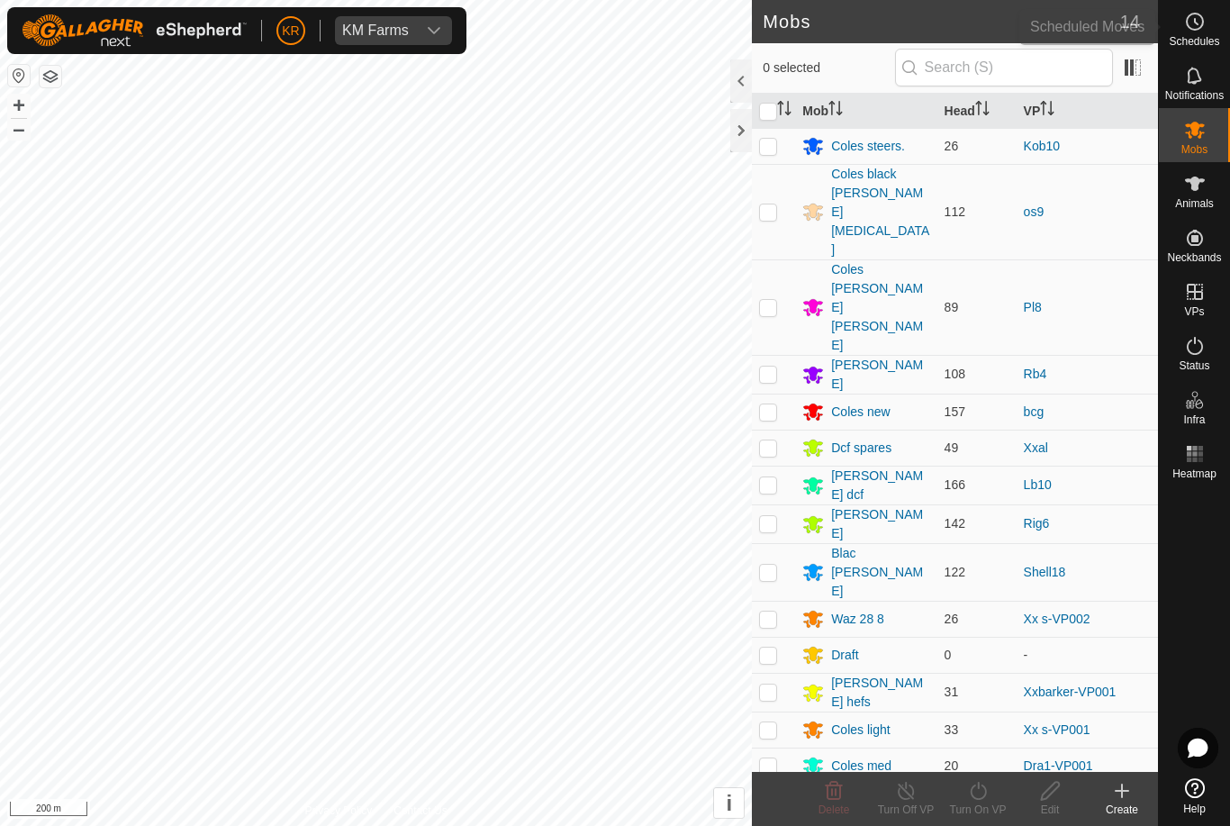
click at [1221, 33] on div "Schedules" at bounding box center [1194, 27] width 71 height 54
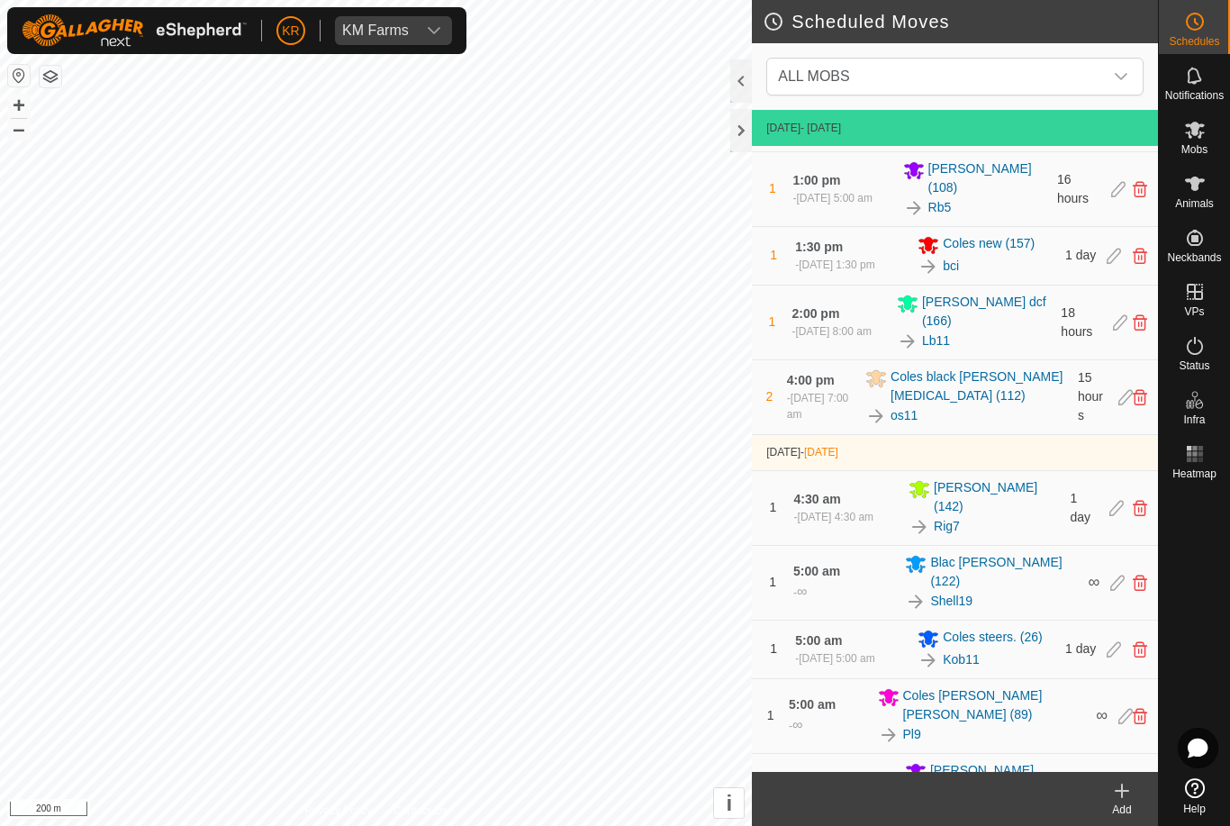
scroll to position [712, 0]
